Goal: Information Seeking & Learning: Learn about a topic

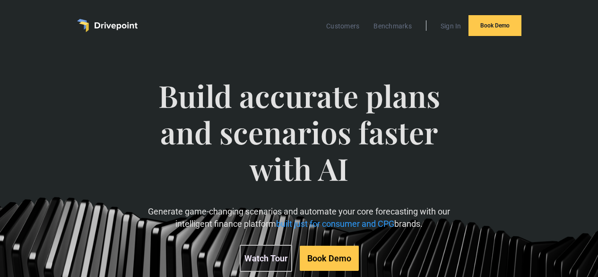
scroll to position [182, 0]
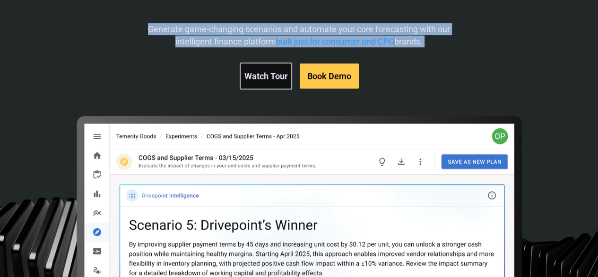
click at [273, 47] on p "Generate game-changing scenarios and automate your core forecasting with our in…" at bounding box center [299, 35] width 336 height 24
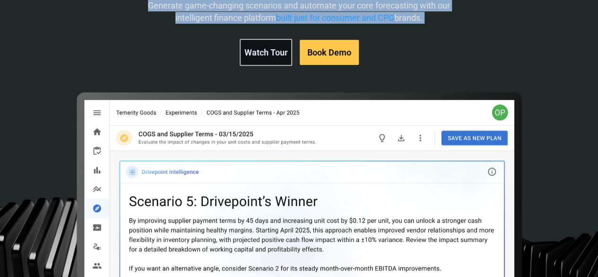
scroll to position [213, 0]
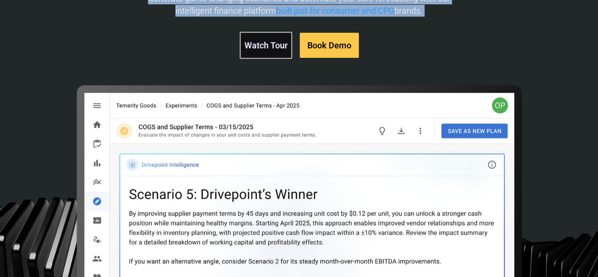
click at [334, 16] on p "Generate game-changing scenarios and automate your core forecasting with our in…" at bounding box center [299, 4] width 336 height 24
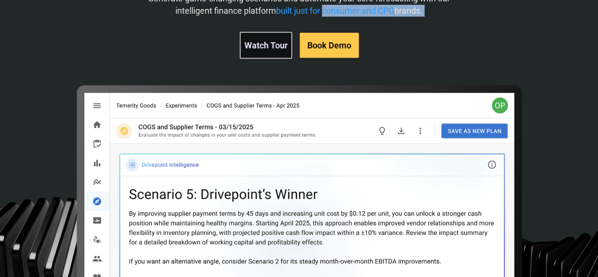
drag, startPoint x: 334, startPoint y: 56, endPoint x: 397, endPoint y: 45, distance: 64.3
click at [397, 16] on p "Generate game-changing scenarios and automate your core forecasting with our in…" at bounding box center [299, 4] width 336 height 24
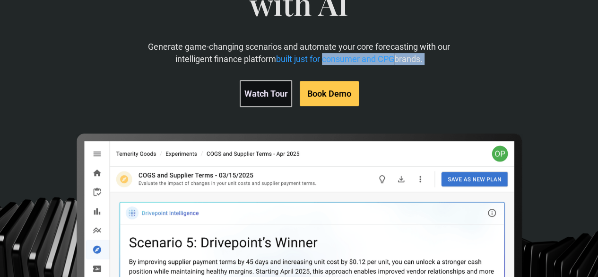
scroll to position [0, 0]
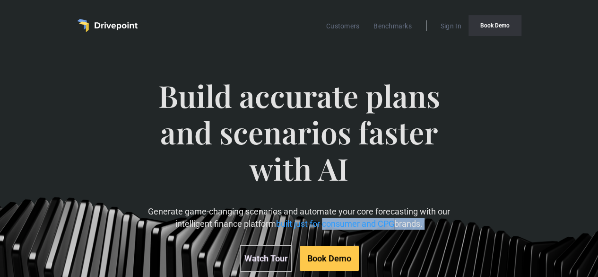
click at [506, 25] on link "Book Demo" at bounding box center [495, 25] width 53 height 21
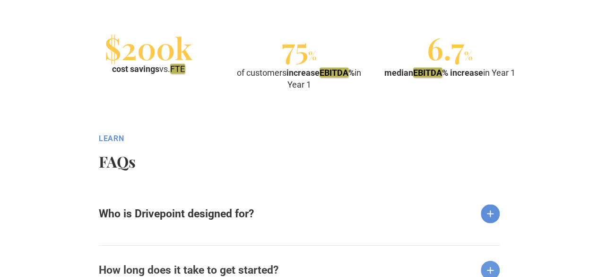
scroll to position [1066, 0]
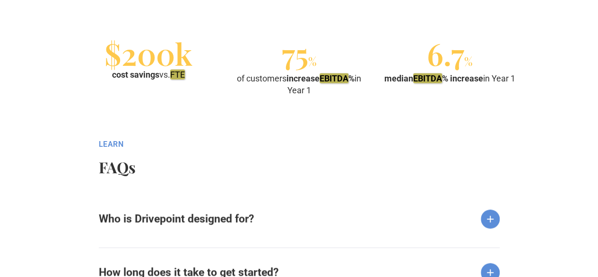
click at [171, 74] on div "cost savings vs. FTE" at bounding box center [148, 75] width 73 height 12
click at [264, 74] on div "of customers increase EBITDA % in Year 1" at bounding box center [298, 84] width 143 height 24
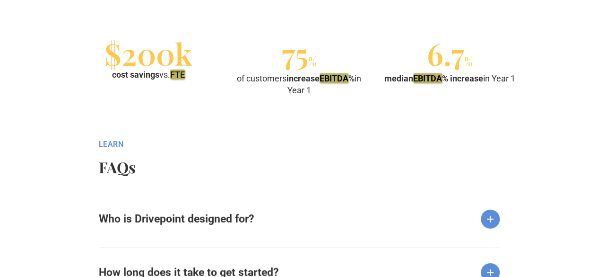
click at [264, 74] on div "of customers increase EBITDA % in Year 1" at bounding box center [298, 84] width 143 height 24
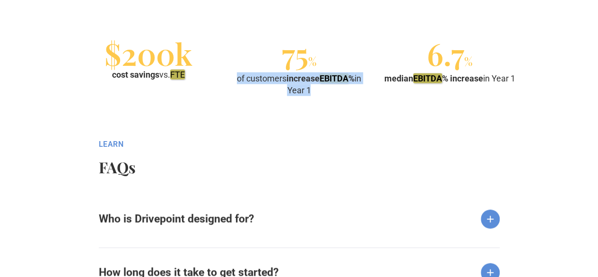
click at [264, 74] on div "of customers increase EBITDA % in Year 1" at bounding box center [298, 84] width 143 height 24
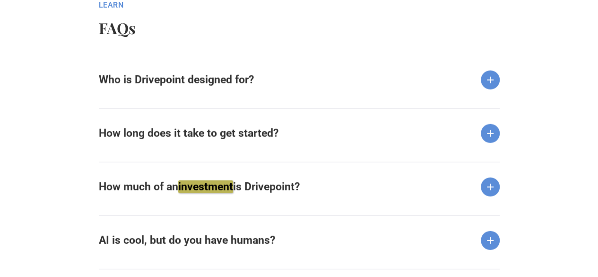
click at [490, 75] on img at bounding box center [490, 79] width 19 height 19
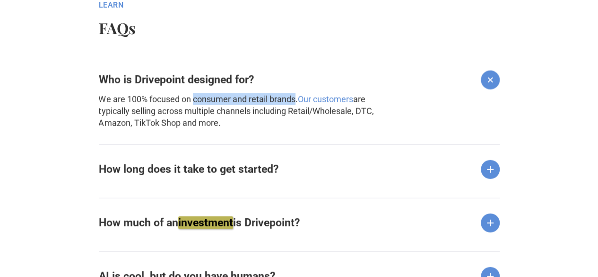
drag, startPoint x: 195, startPoint y: 100, endPoint x: 295, endPoint y: 102, distance: 100.3
click at [295, 102] on p "We are 100% focused on consumer and retail brands. Our customers are typically …" at bounding box center [248, 111] width 299 height 36
drag, startPoint x: 286, startPoint y: 102, endPoint x: 203, endPoint y: 100, distance: 82.3
copy p "consumer and retail brands"
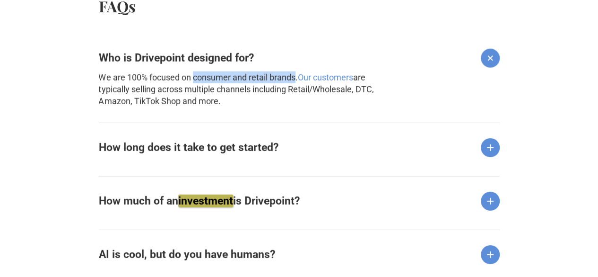
scroll to position [1227, 0]
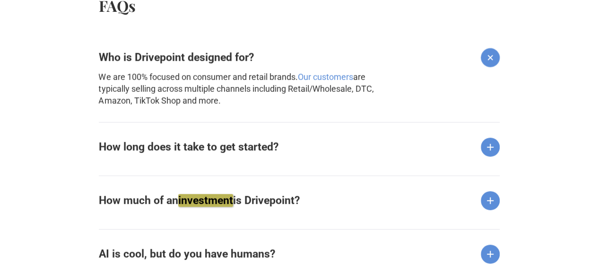
click at [190, 157] on div "Most customers start with a Quickstart™ proof-of-value period with their live d…" at bounding box center [248, 159] width 299 height 4
click at [207, 150] on strong "How long does it take to get started?" at bounding box center [189, 146] width 180 height 13
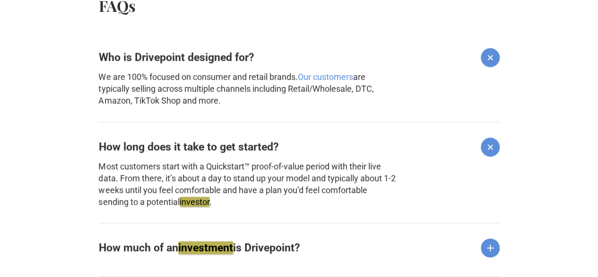
click at [207, 150] on strong "How long does it take to get started?" at bounding box center [189, 146] width 180 height 13
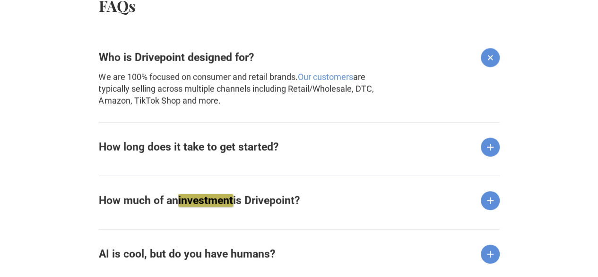
click at [207, 150] on strong "How long does it take to get started?" at bounding box center [189, 146] width 180 height 13
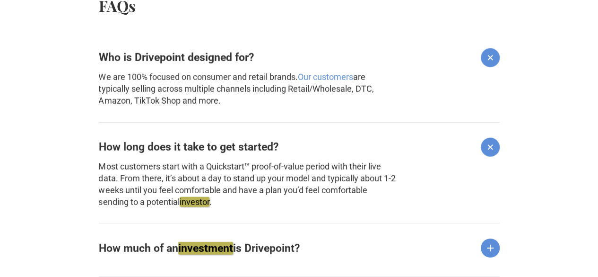
click at [207, 150] on strong "How long does it take to get started?" at bounding box center [189, 146] width 180 height 13
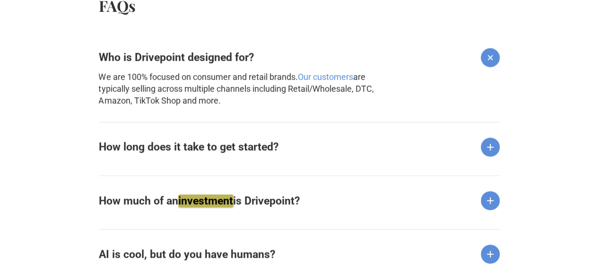
click at [205, 194] on hm "investment" at bounding box center [205, 200] width 55 height 13
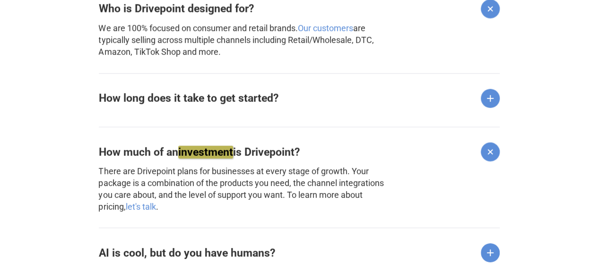
scroll to position [1278, 0]
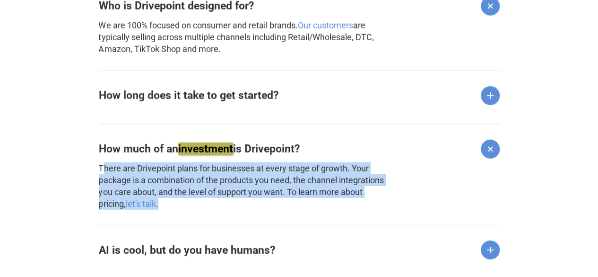
drag, startPoint x: 101, startPoint y: 168, endPoint x: 418, endPoint y: 199, distance: 318.3
click at [418, 199] on div "How much of an investment is Drivepoint? There are Drivepoint plans for busines…" at bounding box center [299, 167] width 401 height 86
click at [221, 203] on p "There are Drivepoint plans for businesses at every stage of growth. Your packag…" at bounding box center [248, 186] width 299 height 48
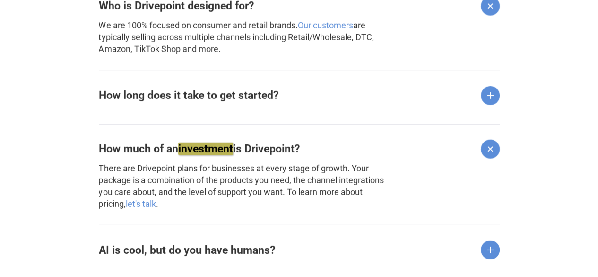
click at [126, 202] on link "let's talk" at bounding box center [141, 204] width 30 height 10
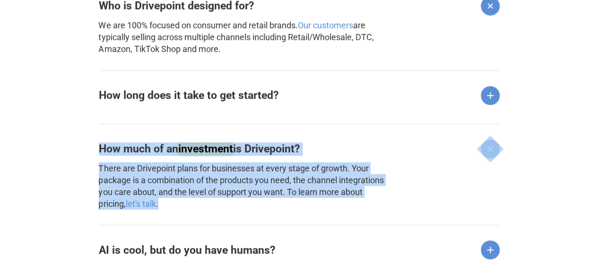
drag, startPoint x: 89, startPoint y: 141, endPoint x: 208, endPoint y: 205, distance: 134.2
click at [208, 205] on div "Learn FAQs Who is Drivepoint designed for? We are 100% focused on consumer and …" at bounding box center [299, 167] width 598 height 511
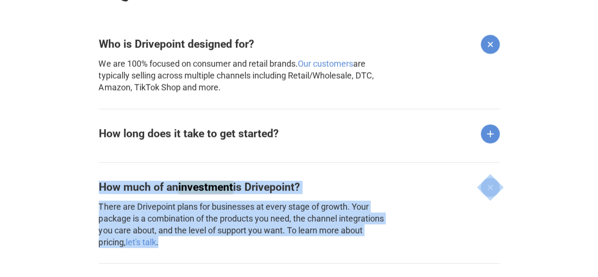
scroll to position [1240, 0]
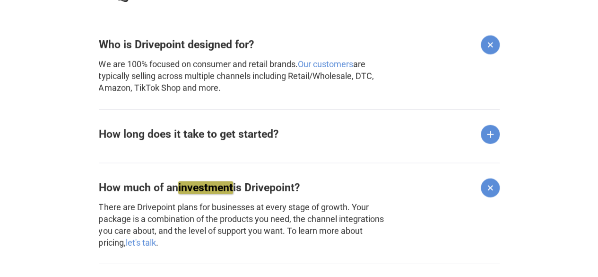
click at [194, 65] on p "We are 100% focused on consumer and retail brands. Our customers are typically …" at bounding box center [248, 76] width 299 height 36
copy p "consumer and retail brands"
drag, startPoint x: 194, startPoint y: 65, endPoint x: 291, endPoint y: 64, distance: 96.5
click at [291, 64] on p "We are 100% focused on consumer and retail brands. Our customers are typically …" at bounding box center [248, 76] width 299 height 36
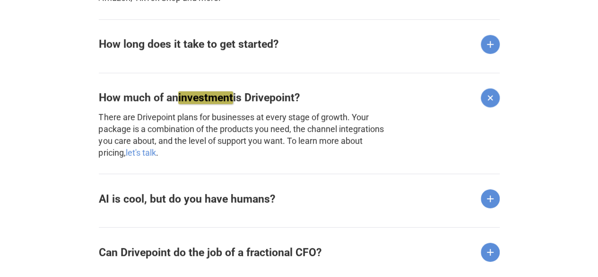
scroll to position [1356, 0]
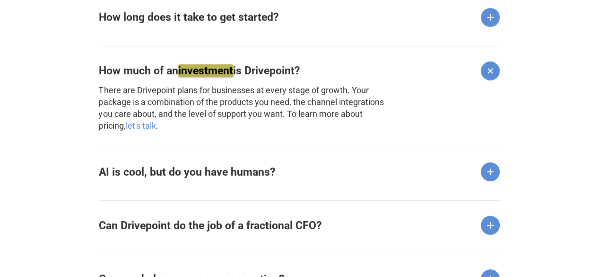
click at [192, 175] on strong "AI is cool, but do you have humans?" at bounding box center [187, 172] width 176 height 13
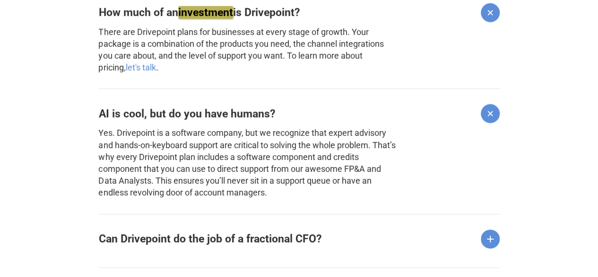
scroll to position [1415, 0]
click at [192, 175] on p "Yes. Drivepoint is a software company, but we recognize that expert advisory an…" at bounding box center [248, 161] width 299 height 71
click at [231, 113] on strong "AI is cool, but do you have humans?" at bounding box center [187, 113] width 176 height 13
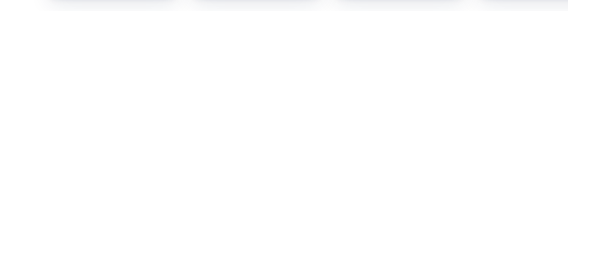
scroll to position [3092, 0]
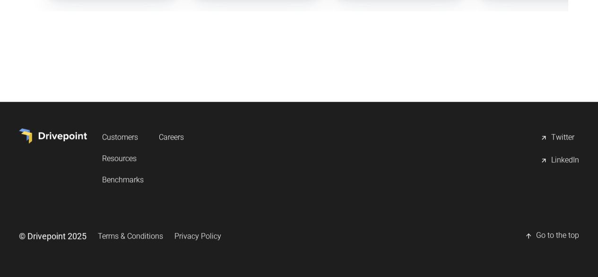
click at [144, 142] on link "Customers" at bounding box center [123, 136] width 42 height 17
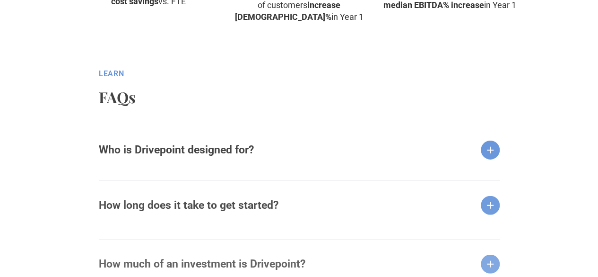
scroll to position [1139, 0]
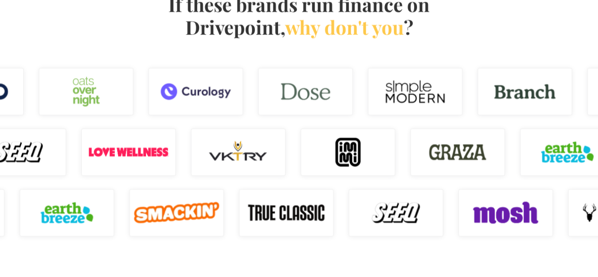
scroll to position [609, 0]
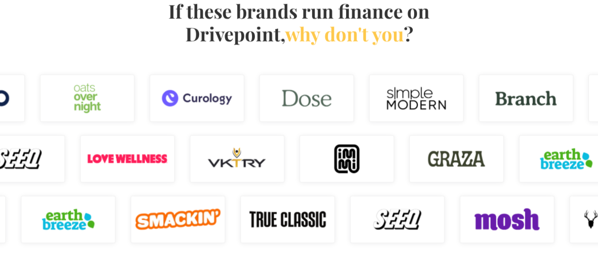
click at [258, 31] on h4 "If these brands run finance on Drivepoint, why don't you ?" at bounding box center [299, 22] width 271 height 45
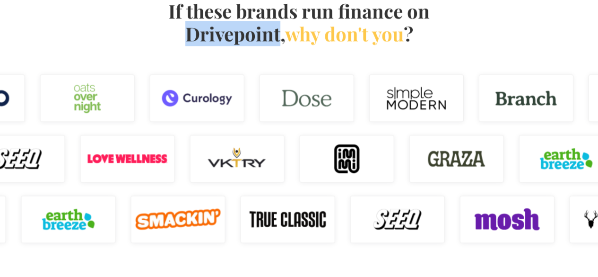
click at [258, 31] on h4 "If these brands run finance on Drivepoint, why don't you ?" at bounding box center [299, 22] width 271 height 45
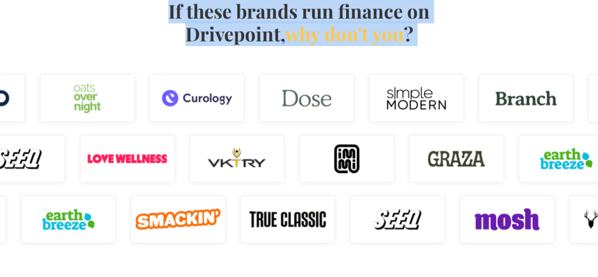
click at [258, 31] on h4 "If these brands run finance on Drivepoint, why don't you ?" at bounding box center [299, 22] width 271 height 45
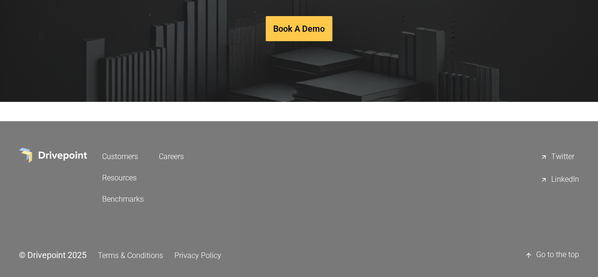
scroll to position [2059, 0]
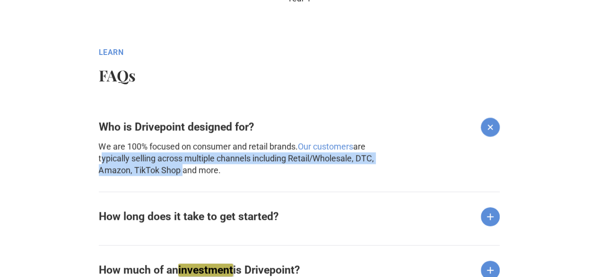
copy p "typically selling across multiple channels including Retail/Wholesale, DTC, Ama…"
drag, startPoint x: 98, startPoint y: 158, endPoint x: 178, endPoint y: 170, distance: 80.3
click at [178, 170] on p "We are 100% focused on consumer and retail brands. Our customers are typically …" at bounding box center [248, 158] width 299 height 36
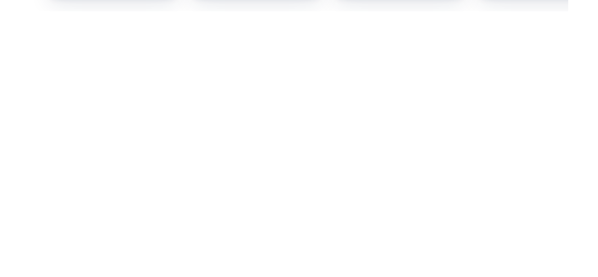
scroll to position [3044, 0]
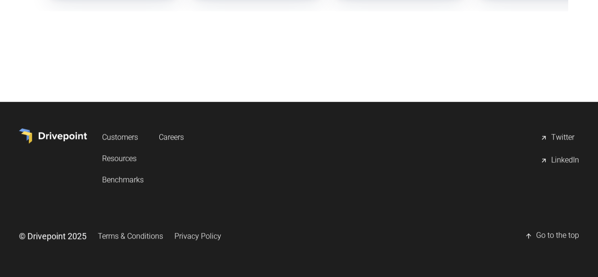
click at [536, 234] on div "Go to the top" at bounding box center [557, 235] width 43 height 11
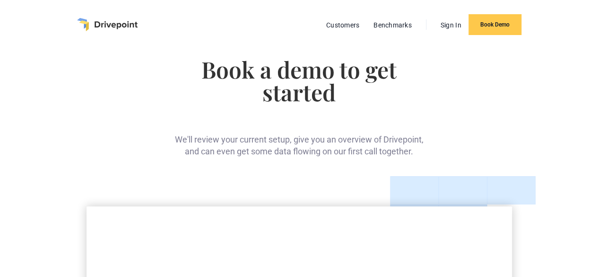
scroll to position [0, 0]
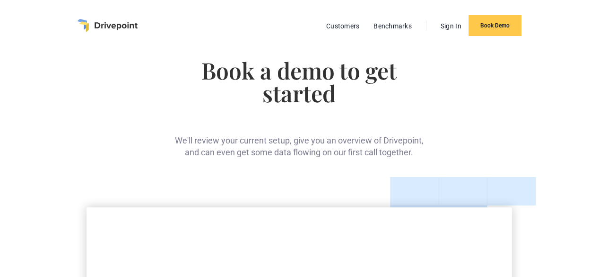
click at [114, 26] on img "home" at bounding box center [107, 25] width 61 height 13
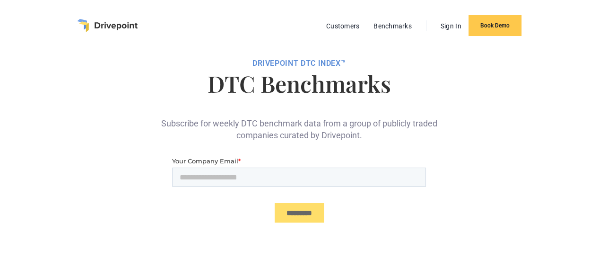
click at [281, 61] on div "DRIVEPOiNT DTC Index™" at bounding box center [299, 63] width 560 height 9
click at [278, 125] on div "Subscribe for weekly DTC benchmark data from a group of publicly traded compani…" at bounding box center [299, 121] width 284 height 39
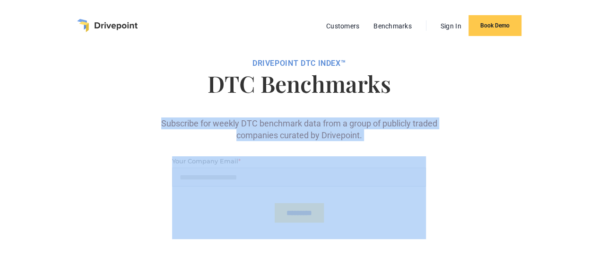
click at [278, 125] on div "Subscribe for weekly DTC benchmark data from a group of publicly traded compani…" at bounding box center [299, 121] width 284 height 39
click at [107, 25] on img "home" at bounding box center [107, 25] width 61 height 13
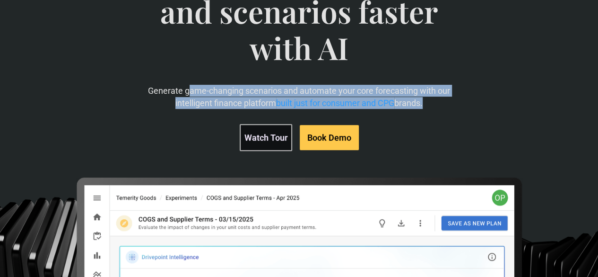
drag, startPoint x: 227, startPoint y: 127, endPoint x: 327, endPoint y: 152, distance: 102.3
click at [327, 108] on p "Generate game-changing scenarios and automate your core forecasting with our in…" at bounding box center [299, 97] width 336 height 24
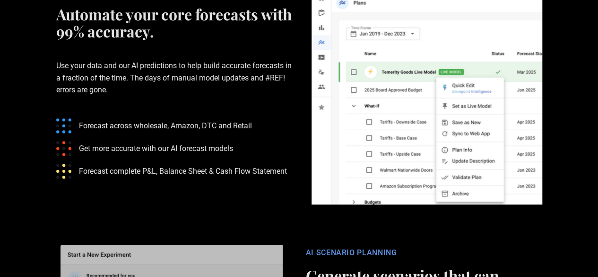
scroll to position [1522, 0]
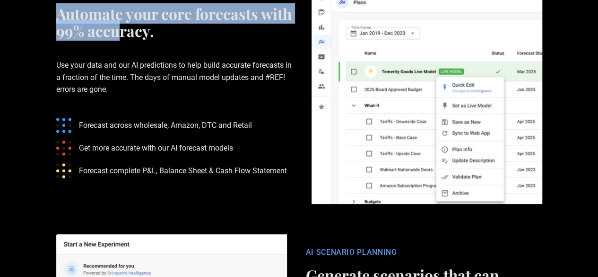
drag, startPoint x: 57, startPoint y: 62, endPoint x: 155, endPoint y: 88, distance: 101.3
click at [155, 39] on h2 "Automate your core forecasts with 99% accuracy." at bounding box center [174, 22] width 236 height 34
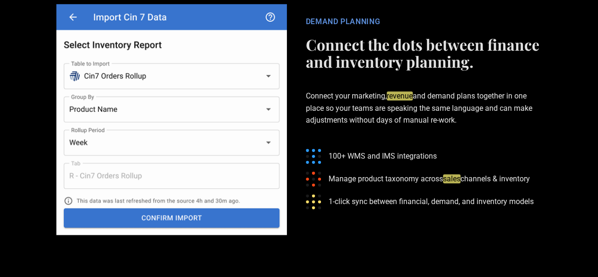
scroll to position [2282, 0]
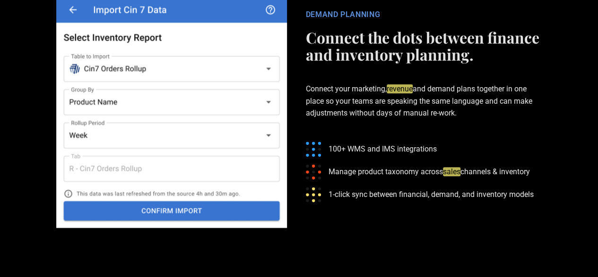
click at [336, 63] on h2 "Connect the dots between finance and inventory planning." at bounding box center [424, 46] width 236 height 34
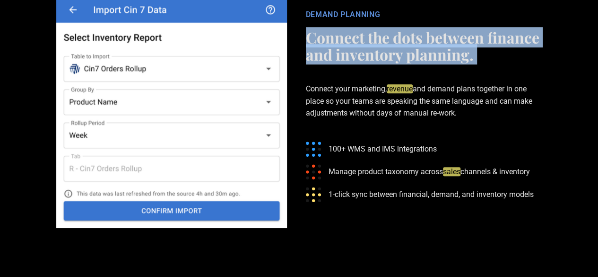
click at [336, 63] on h2 "Connect the dots between finance and inventory planning." at bounding box center [424, 46] width 236 height 34
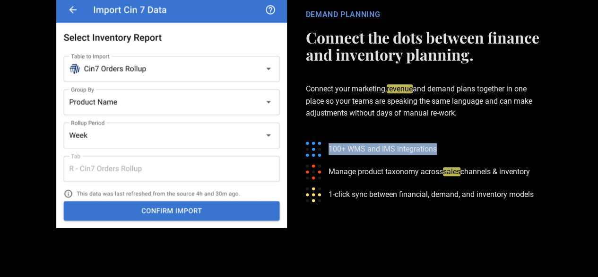
drag, startPoint x: 328, startPoint y: 196, endPoint x: 437, endPoint y: 198, distance: 109.3
click at [437, 198] on ul "100+ WMS and IMS integrations Manage product taxonomy across sales channels & i…" at bounding box center [424, 172] width 236 height 76
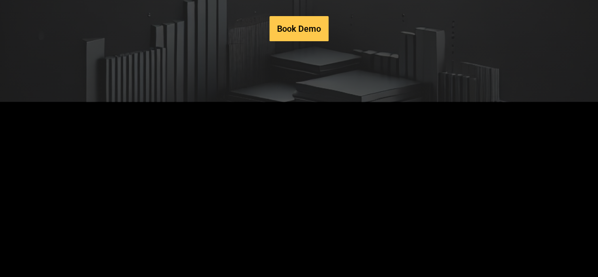
scroll to position [4010, 0]
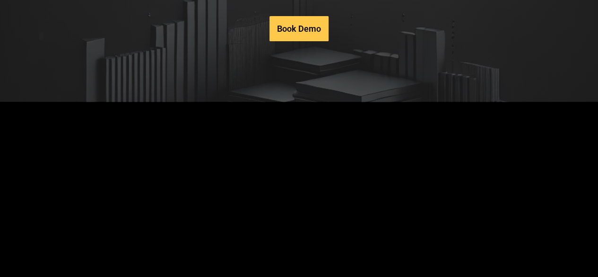
drag, startPoint x: 177, startPoint y: 111, endPoint x: 412, endPoint y: 123, distance: 235.4
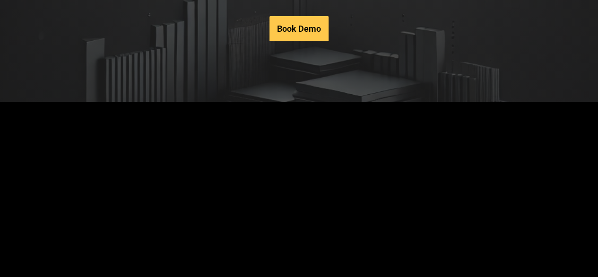
drag, startPoint x: 230, startPoint y: 86, endPoint x: 413, endPoint y: 98, distance: 183.9
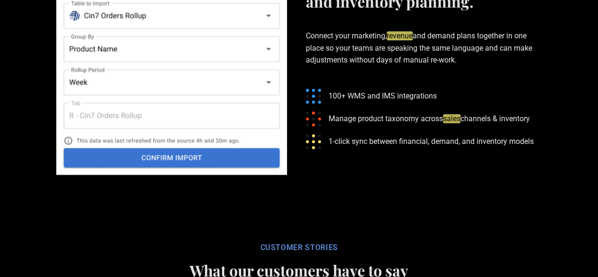
scroll to position [2288, 0]
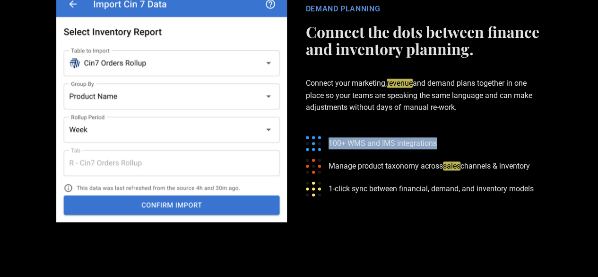
copy p "100+ WMS and IMS integrations"
drag, startPoint x: 329, startPoint y: 189, endPoint x: 444, endPoint y: 191, distance: 114.5
click at [444, 191] on ul "100+ WMS and IMS integrations Manage product taxonomy across sales channels & i…" at bounding box center [424, 166] width 236 height 76
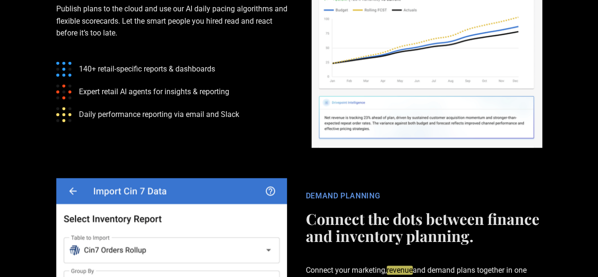
scroll to position [2089, 0]
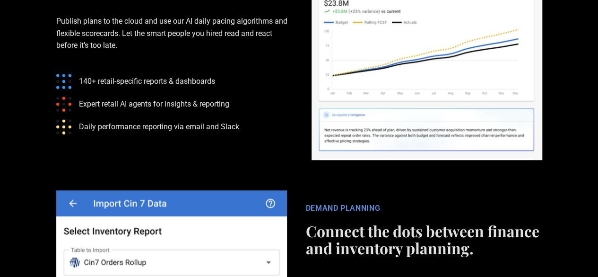
click at [98, 87] on p "140+ retail-specific reports & dashboards" at bounding box center [147, 81] width 136 height 12
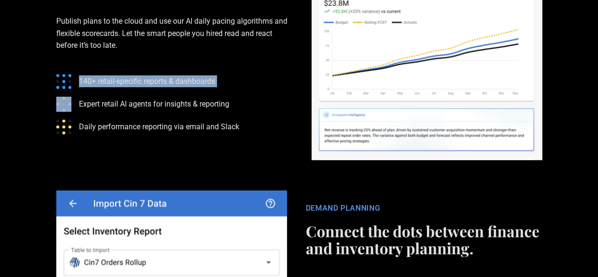
click at [98, 87] on p "140+ retail-specific reports & dashboards" at bounding box center [147, 81] width 136 height 12
drag, startPoint x: 98, startPoint y: 129, endPoint x: 109, endPoint y: 126, distance: 10.8
click at [109, 87] on p "140+ retail-specific reports & dashboards" at bounding box center [147, 81] width 136 height 12
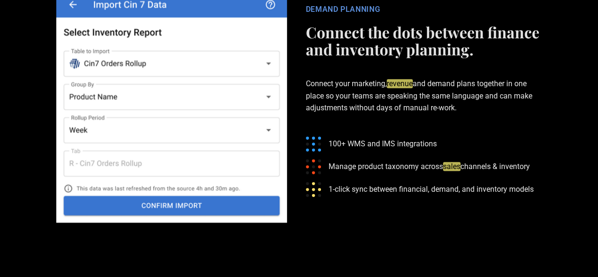
scroll to position [2288, 0]
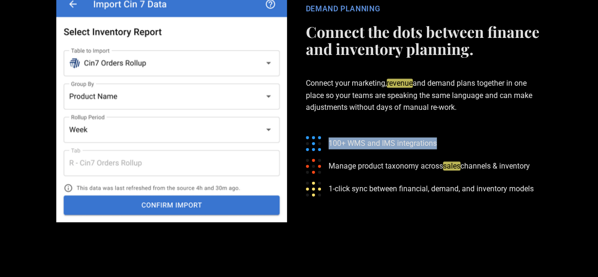
copy p "100+ WMS and IMS integrations"
drag, startPoint x: 328, startPoint y: 190, endPoint x: 452, endPoint y: 185, distance: 123.5
click at [452, 185] on ul "100+ WMS and IMS integrations Manage product taxonomy across sales channels & i…" at bounding box center [424, 166] width 236 height 76
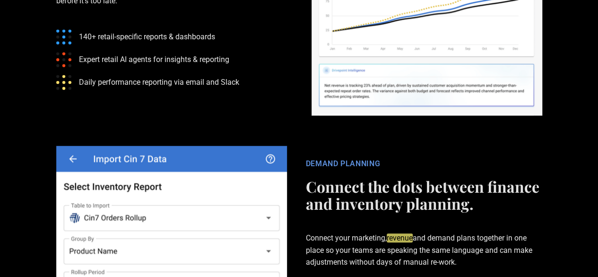
scroll to position [2133, 0]
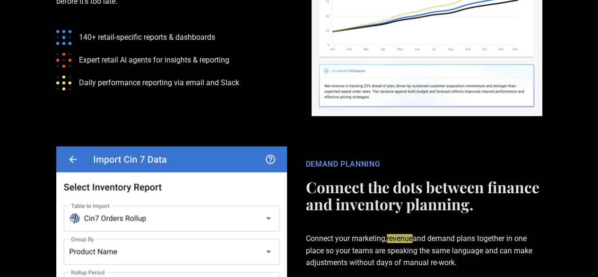
click at [123, 43] on p "140+ retail-specific reports & dashboards" at bounding box center [147, 37] width 136 height 12
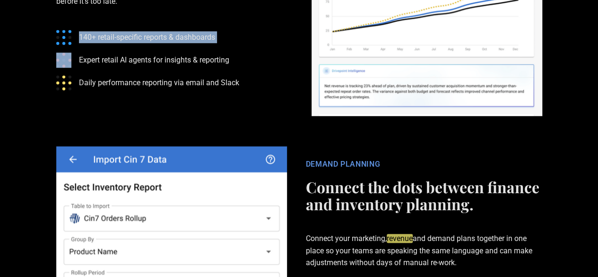
click at [123, 43] on p "140+ retail-specific reports & dashboards" at bounding box center [147, 37] width 136 height 12
copy p "140+ retail-specific reports & dashboards"
click at [123, 43] on p "140+ retail-specific reports & dashboards" at bounding box center [147, 37] width 136 height 12
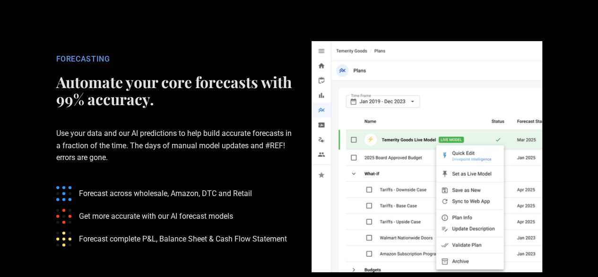
scroll to position [1456, 0]
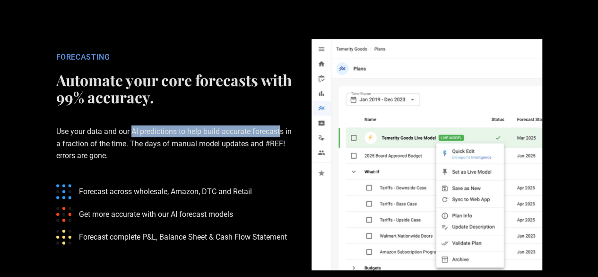
drag, startPoint x: 131, startPoint y: 178, endPoint x: 281, endPoint y: 178, distance: 150.9
click at [281, 176] on p "Use your data and our AI predictions to help build accurate forecasts in a frac…" at bounding box center [174, 143] width 236 height 66
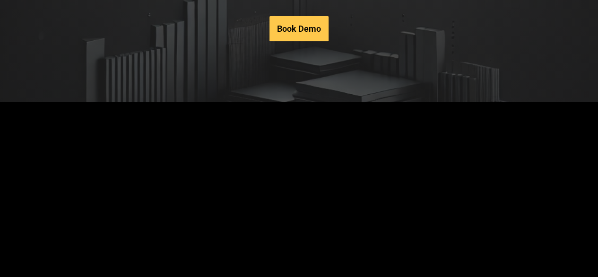
scroll to position [4825, 0]
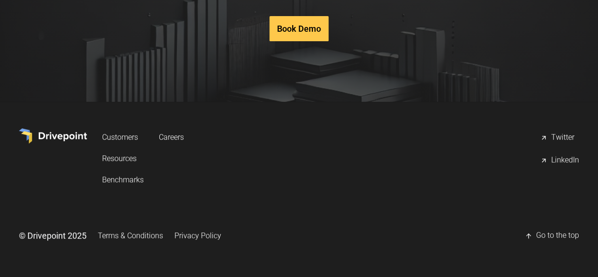
click at [221, 234] on link "Privacy Policy" at bounding box center [198, 235] width 47 height 17
click at [221, 236] on link "Privacy Policy" at bounding box center [198, 235] width 47 height 17
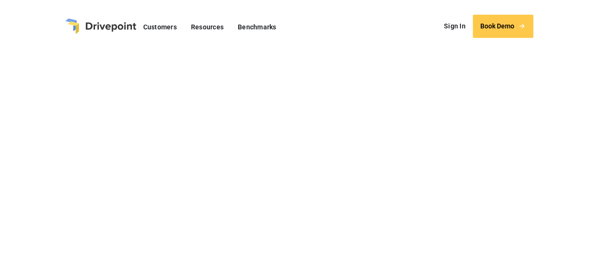
click at [119, 30] on img "home" at bounding box center [100, 26] width 71 height 16
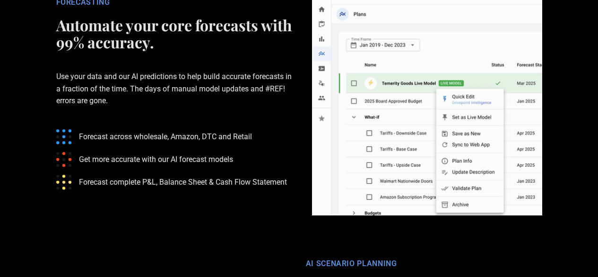
scroll to position [1512, 0]
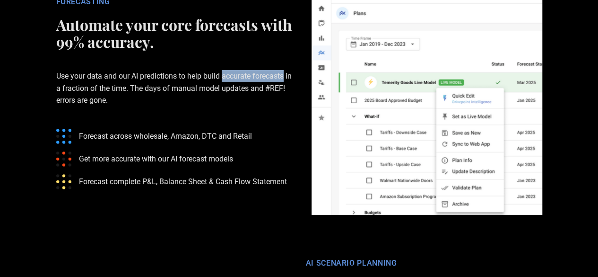
copy p "accurate forecasts"
drag, startPoint x: 223, startPoint y: 123, endPoint x: 288, endPoint y: 125, distance: 65.3
click at [288, 121] on p "Use your data and our AI predictions to help build accurate forecasts in a frac…" at bounding box center [174, 88] width 236 height 66
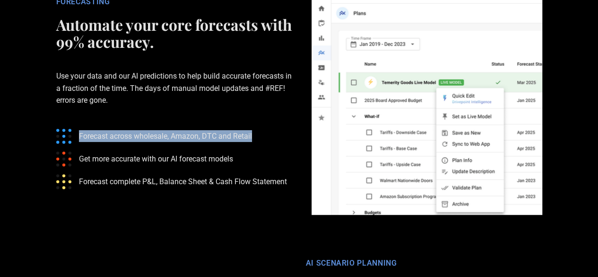
copy p "Forecast across wholesale, Amazon, DTC and Retail"
drag, startPoint x: 79, startPoint y: 184, endPoint x: 267, endPoint y: 187, distance: 188.7
click at [267, 187] on ul "Forecast across wholesale, Amazon, DTC and Retail Get more accurate with our AI…" at bounding box center [174, 159] width 236 height 76
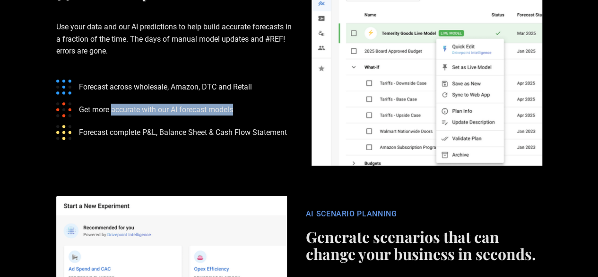
copy p "accurate with our AI forecast models"
drag, startPoint x: 111, startPoint y: 157, endPoint x: 235, endPoint y: 158, distance: 123.9
click at [233, 115] on p "Get more accurate with our AI forecast models" at bounding box center [156, 110] width 154 height 12
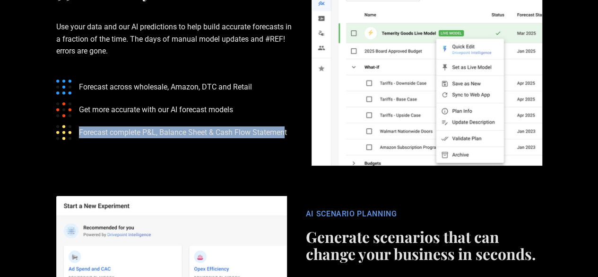
copy p "Forecast complete P&L, Balance Sheet & Cash Flow Statemen"
copy p "Forecast complete P&L, Balance Sheet & Cash Flow Statement"
drag, startPoint x: 80, startPoint y: 181, endPoint x: 288, endPoint y: 181, distance: 207.2
click at [287, 138] on p "Forecast complete P&L, Balance Sheet & Cash Flow Statement" at bounding box center [183, 132] width 208 height 12
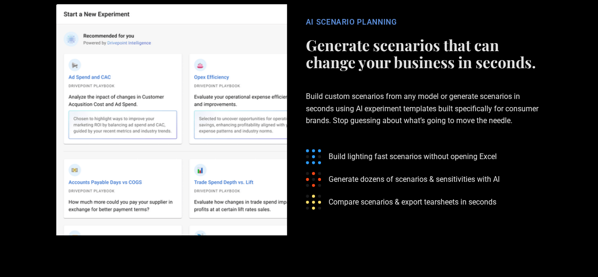
scroll to position [1754, 0]
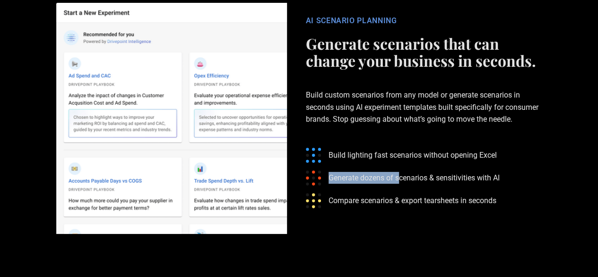
drag, startPoint x: 329, startPoint y: 223, endPoint x: 401, endPoint y: 231, distance: 72.8
click at [401, 184] on p "Generate dozens of scenarios & sensitivities with AI" at bounding box center [414, 178] width 171 height 12
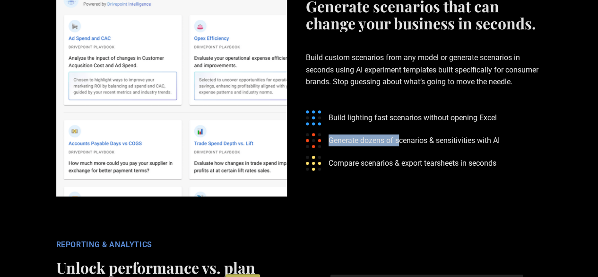
scroll to position [1792, 0]
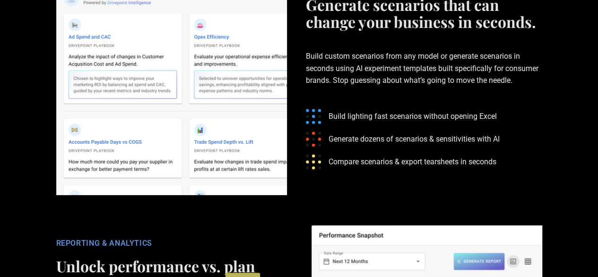
copy div "AI SCENARIO PLANNING"
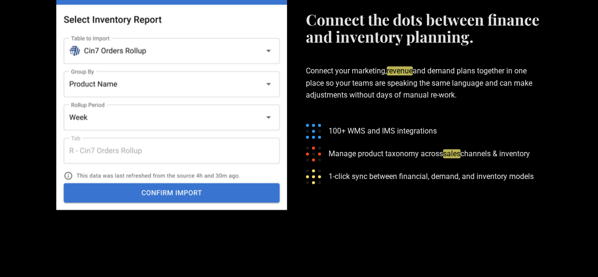
scroll to position [2300, 0]
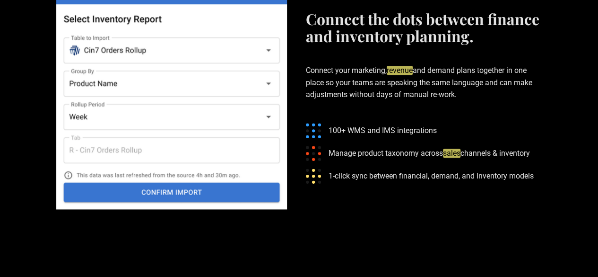
copy div "DEMAND PLANNING"
drag, startPoint x: 343, startPoint y: 52, endPoint x: 341, endPoint y: 46, distance: 6.6
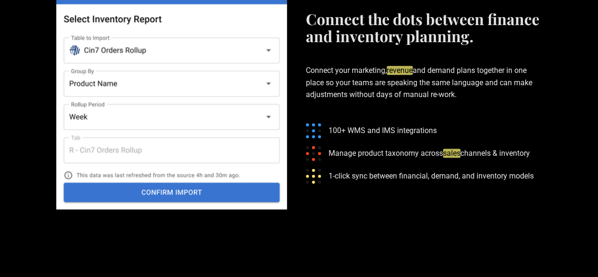
copy div "DEMAND PLANNING"
copy p "Manage product taxonomy across sales channels & inventory"
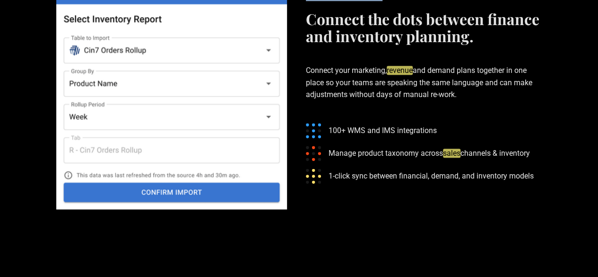
drag, startPoint x: 331, startPoint y: 201, endPoint x: 534, endPoint y: 204, distance: 202.9
click at [530, 159] on p "Manage product taxonomy across sales channels & inventory" at bounding box center [429, 153] width 201 height 12
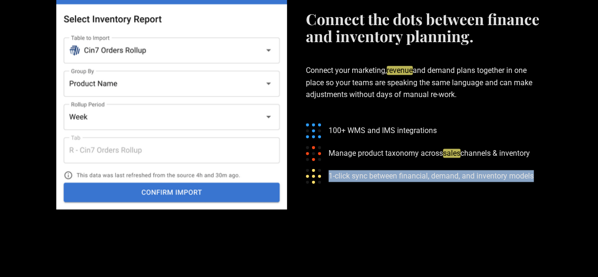
drag, startPoint x: 329, startPoint y: 226, endPoint x: 540, endPoint y: 226, distance: 210.9
click at [540, 191] on ul "100+ WMS and IMS integrations Manage product taxonomy across sales channels & i…" at bounding box center [424, 153] width 236 height 76
copy p "1-click sync between financial, demand, and inventory models"
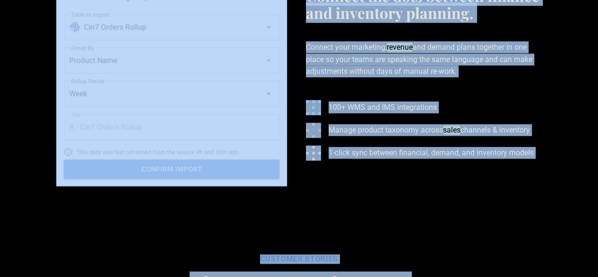
scroll to position [2456, 0]
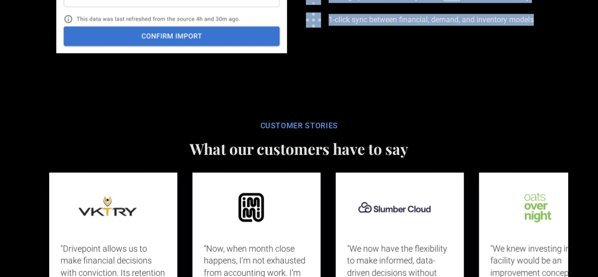
drag, startPoint x: 53, startPoint y: 93, endPoint x: 567, endPoint y: 76, distance: 514.4
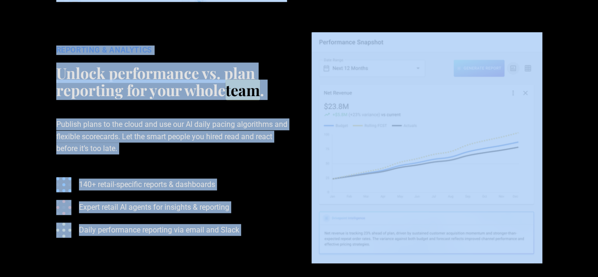
scroll to position [1986, 0]
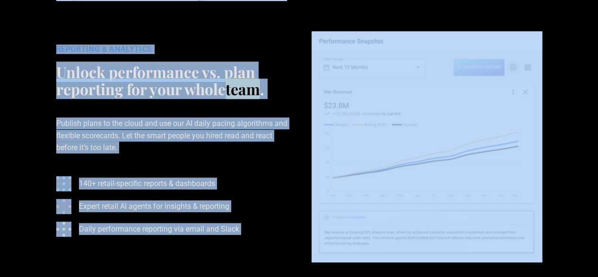
click at [143, 157] on p "Publish plans to the cloud and use our AI daily pacing algorithms and flexible …" at bounding box center [174, 135] width 236 height 66
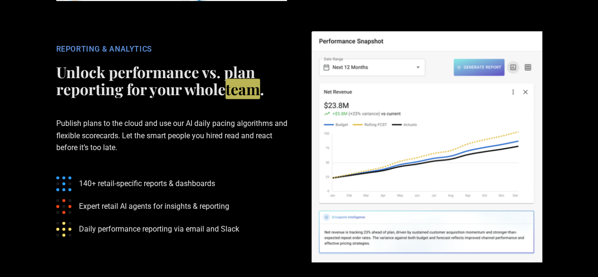
click at [104, 54] on div "REPORTING & ANALYTICS" at bounding box center [174, 48] width 236 height 9
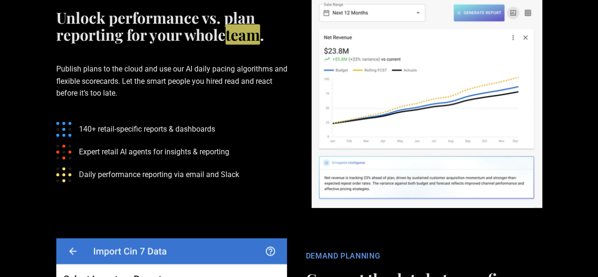
scroll to position [2042, 0]
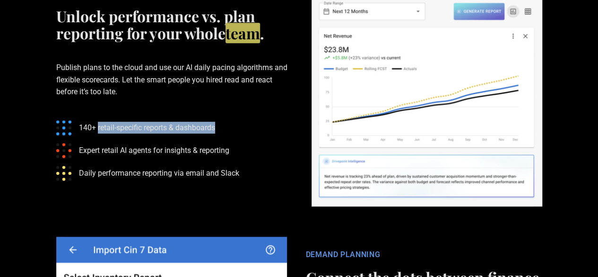
drag, startPoint x: 98, startPoint y: 175, endPoint x: 221, endPoint y: 176, distance: 123.0
click at [221, 176] on ul "140+ retail-specific reports & dashboards Expert retail AI agents for insights …" at bounding box center [174, 151] width 236 height 76
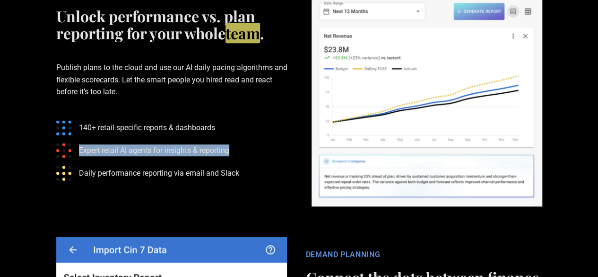
drag, startPoint x: 79, startPoint y: 197, endPoint x: 242, endPoint y: 201, distance: 162.3
click at [242, 188] on ul "140+ retail-specific reports & dashboards Expert retail AI agents for insights …" at bounding box center [174, 151] width 236 height 76
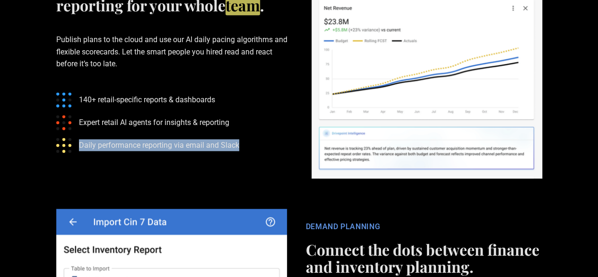
drag, startPoint x: 79, startPoint y: 192, endPoint x: 243, endPoint y: 192, distance: 164.6
click at [243, 160] on ul "140+ retail-specific reports & dashboards Expert retail AI agents for insights …" at bounding box center [174, 123] width 236 height 76
click at [79, 151] on p "Daily performance reporting via email and Slack" at bounding box center [159, 145] width 160 height 12
drag, startPoint x: 79, startPoint y: 192, endPoint x: 164, endPoint y: 193, distance: 85.1
click at [164, 151] on p "Daily performance reporting via email and Slack" at bounding box center [159, 145] width 160 height 12
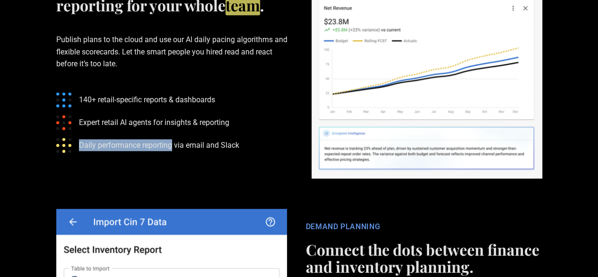
click at [79, 151] on p "Daily performance reporting via email and Slack" at bounding box center [159, 145] width 160 height 12
drag, startPoint x: 79, startPoint y: 192, endPoint x: 203, endPoint y: 198, distance: 124.0
click at [203, 151] on p "Daily performance reporting via email and Slack" at bounding box center [159, 145] width 160 height 12
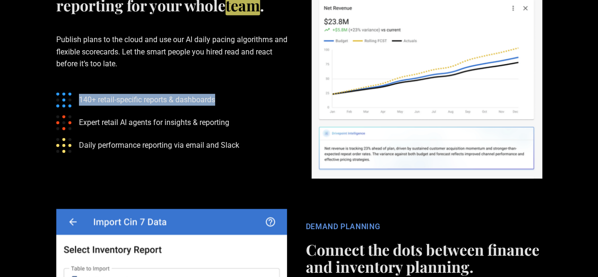
drag, startPoint x: 77, startPoint y: 146, endPoint x: 222, endPoint y: 148, distance: 145.7
click at [222, 148] on ul "140+ retail-specific reports & dashboards Expert retail AI agents for insights …" at bounding box center [174, 123] width 236 height 76
click at [208, 105] on p "140+ retail-specific reports & dashboards" at bounding box center [147, 100] width 136 height 12
drag, startPoint x: 220, startPoint y: 147, endPoint x: 76, endPoint y: 147, distance: 143.8
click at [76, 147] on ul "140+ retail-specific reports & dashboards Expert retail AI agents for insights …" at bounding box center [174, 123] width 236 height 76
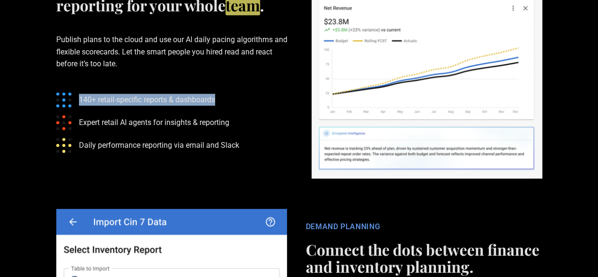
click at [85, 105] on p "140+ retail-specific reports & dashboards" at bounding box center [147, 100] width 136 height 12
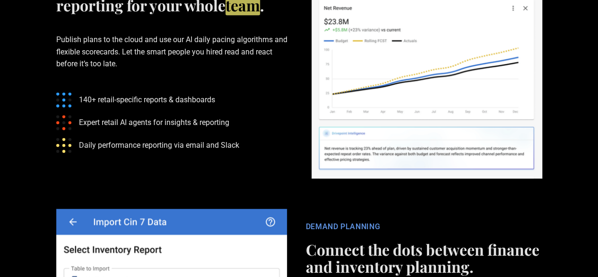
click at [82, 105] on p "140+ retail-specific reports & dashboards" at bounding box center [147, 100] width 136 height 12
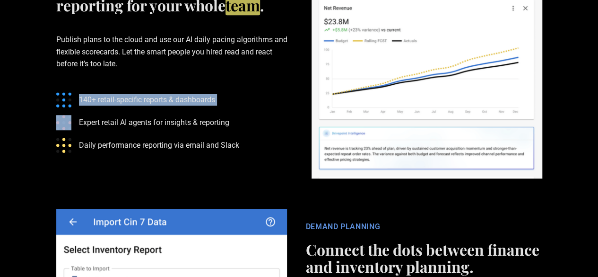
click at [82, 105] on p "140+ retail-specific reports & dashboards" at bounding box center [147, 100] width 136 height 12
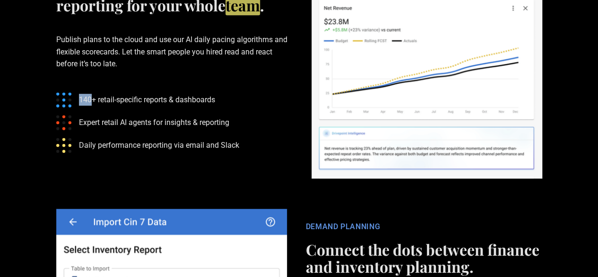
click at [82, 105] on p "140+ retail-specific reports & dashboards" at bounding box center [147, 100] width 136 height 12
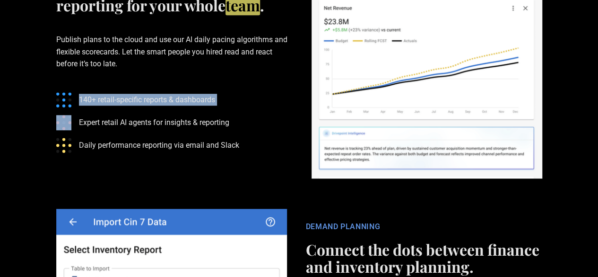
click at [82, 105] on p "140+ retail-specific reports & dashboards" at bounding box center [147, 100] width 136 height 12
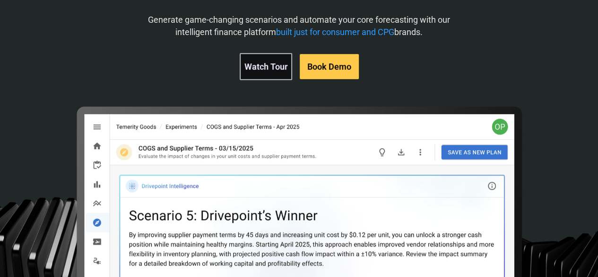
scroll to position [0, 0]
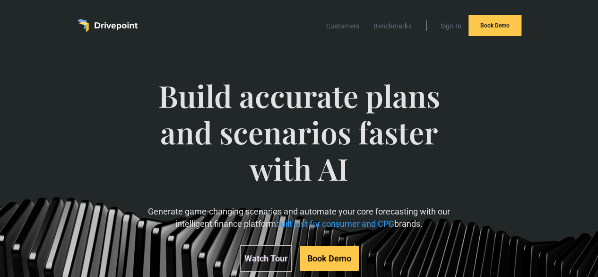
click at [337, 205] on span "Build accurate plans and scenarios faster with AI" at bounding box center [299, 142] width 336 height 128
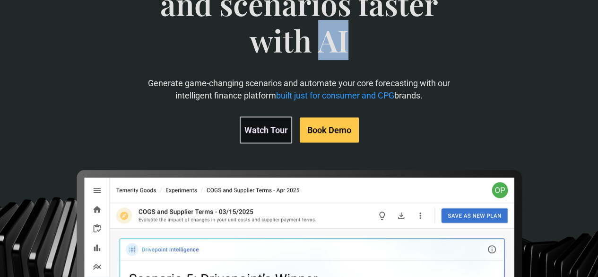
scroll to position [129, 0]
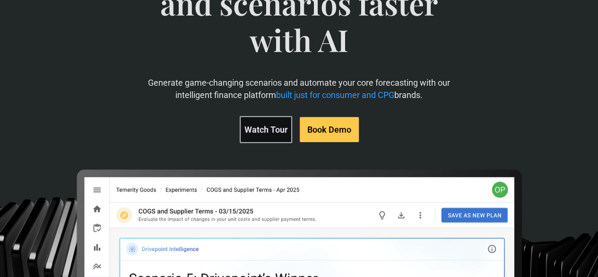
click at [354, 100] on p "Generate game-changing scenarios and automate your core forecasting with our in…" at bounding box center [299, 89] width 336 height 24
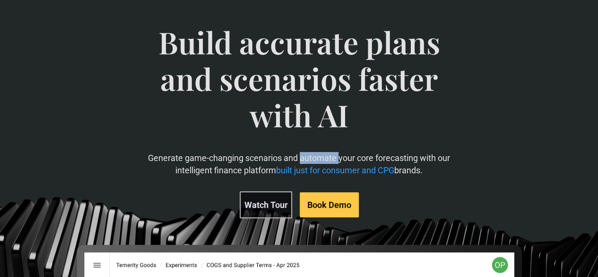
scroll to position [55, 0]
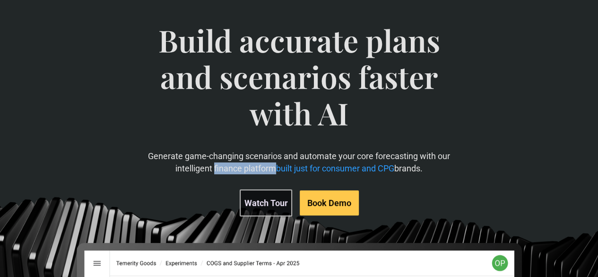
drag, startPoint x: 283, startPoint y: 203, endPoint x: 345, endPoint y: 205, distance: 62.5
click at [345, 174] on p "Generate game-changing scenarios and automate your core forecasting with our in…" at bounding box center [299, 162] width 336 height 24
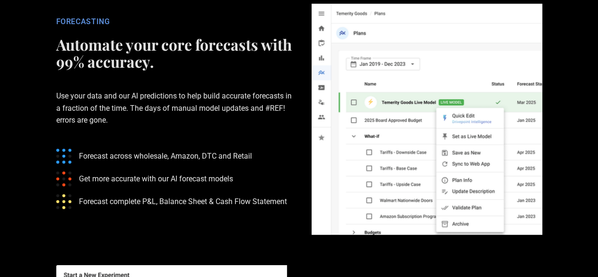
scroll to position [1486, 0]
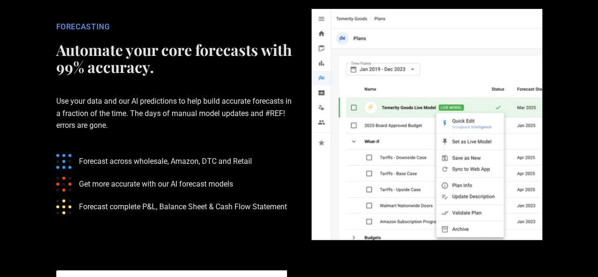
click at [84, 32] on div "FORECASTING" at bounding box center [174, 26] width 236 height 9
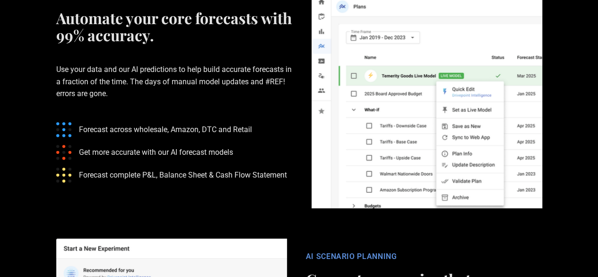
scroll to position [1519, 0]
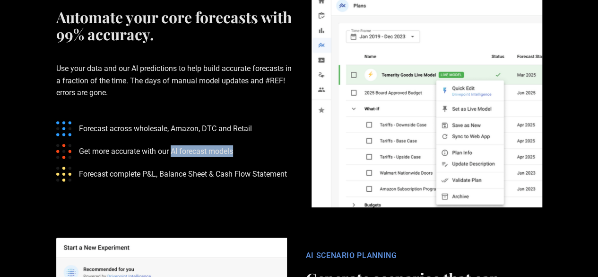
drag, startPoint x: 172, startPoint y: 200, endPoint x: 234, endPoint y: 199, distance: 62.0
click at [233, 157] on p "Get more accurate with our AI forecast models" at bounding box center [156, 151] width 154 height 12
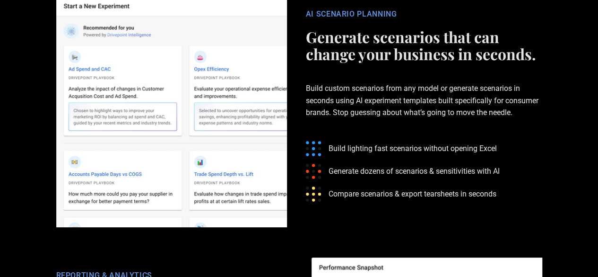
scroll to position [1761, 0]
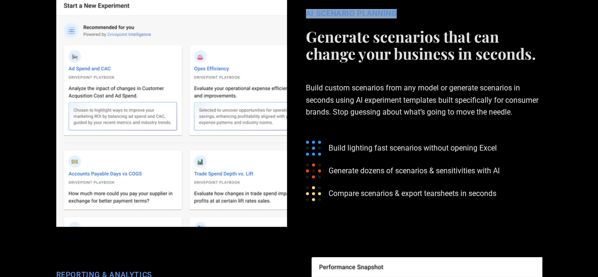
drag, startPoint x: 304, startPoint y: 61, endPoint x: 414, endPoint y: 52, distance: 111.0
click at [414, 52] on div "AI SCENARIO PLANNING Generate scenarios that can change your business in second…" at bounding box center [299, 111] width 511 height 231
click at [318, 18] on div "AI SCENARIO PLANNING" at bounding box center [424, 13] width 236 height 9
drag, startPoint x: 318, startPoint y: 61, endPoint x: 401, endPoint y: 66, distance: 83.3
click at [401, 18] on div "AI SCENARIO PLANNING" at bounding box center [424, 13] width 236 height 9
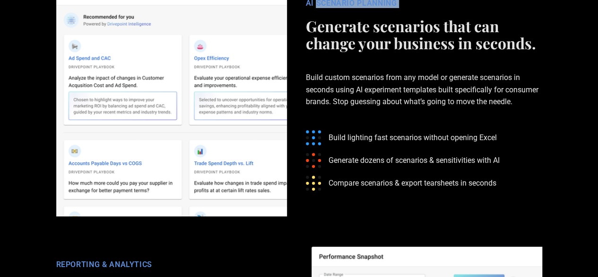
scroll to position [1772, 0]
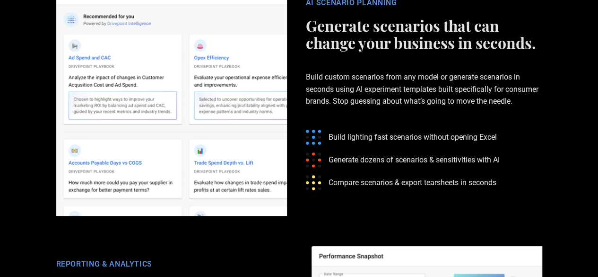
click at [326, 122] on p "Build custom scenarios from any model or generate scenarios in seconds using AI…" at bounding box center [424, 89] width 236 height 66
drag, startPoint x: 326, startPoint y: 125, endPoint x: 360, endPoint y: 124, distance: 34.1
click at [360, 122] on p "Build custom scenarios from any model or generate scenarios in seconds using AI…" at bounding box center [424, 89] width 236 height 66
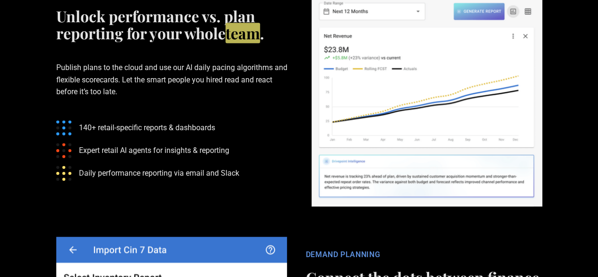
scroll to position [2041, 0]
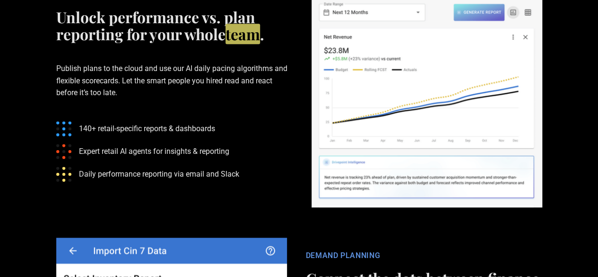
click at [199, 134] on p "140+ retail-specific reports & dashboards" at bounding box center [147, 128] width 136 height 12
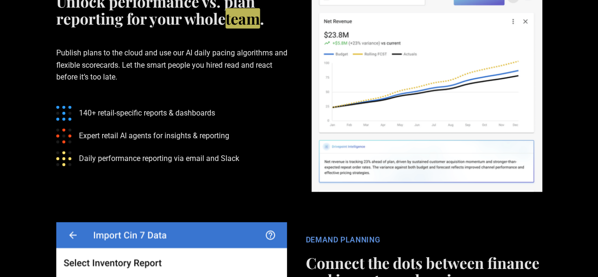
scroll to position [2057, 0]
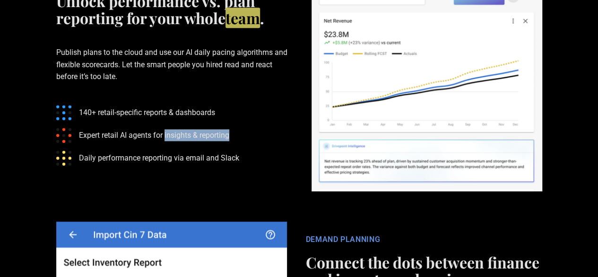
drag, startPoint x: 166, startPoint y: 181, endPoint x: 231, endPoint y: 182, distance: 64.3
click at [229, 141] on p "Expert retail AI agents for insights & reporting" at bounding box center [154, 135] width 150 height 12
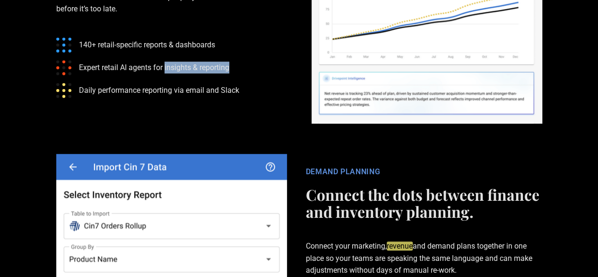
scroll to position [2125, 0]
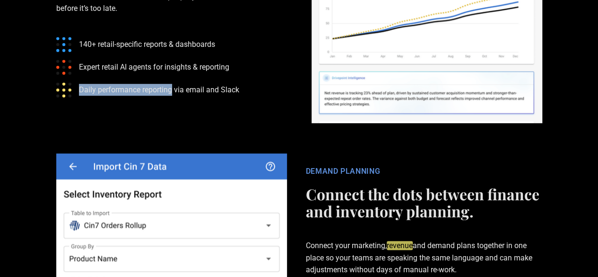
drag, startPoint x: 79, startPoint y: 139, endPoint x: 171, endPoint y: 139, distance: 91.8
click at [171, 96] on p "Daily performance reporting via email and Slack" at bounding box center [159, 90] width 160 height 12
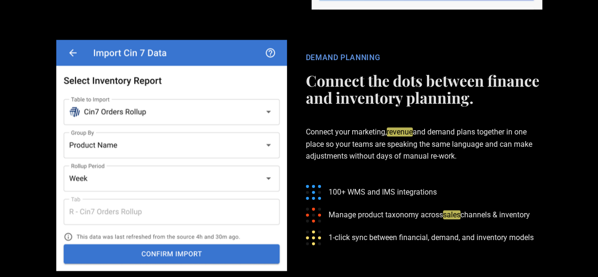
click at [345, 62] on div "DEMAND PLANNING" at bounding box center [424, 57] width 236 height 9
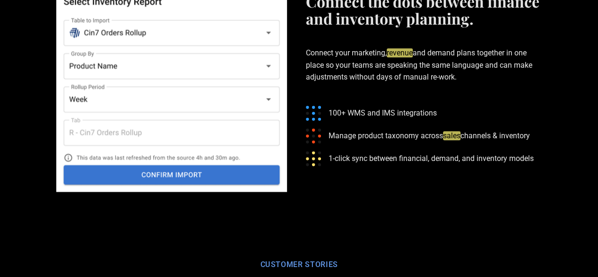
scroll to position [2320, 0]
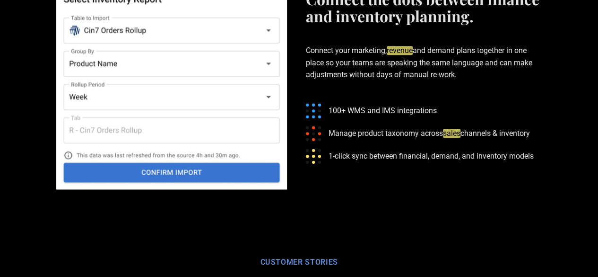
click at [419, 116] on p "100+ WMS and IMS integrations" at bounding box center [383, 111] width 108 height 12
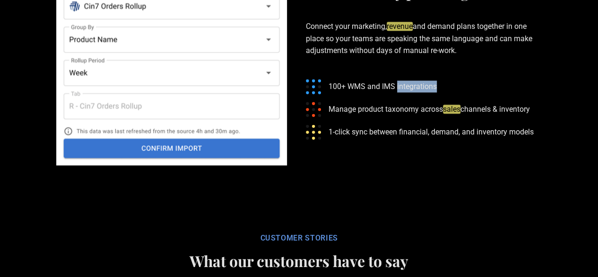
scroll to position [2344, 0]
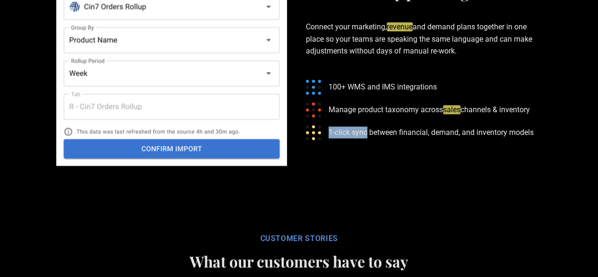
drag, startPoint x: 328, startPoint y: 180, endPoint x: 367, endPoint y: 180, distance: 38.8
click at [367, 138] on p "1-click sync between financial, demand, and inventory models" at bounding box center [431, 132] width 205 height 12
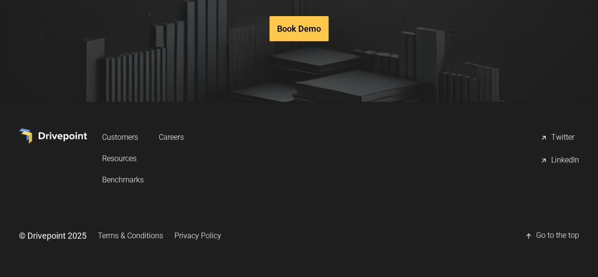
scroll to position [4652, 0]
